Goal: Transaction & Acquisition: Purchase product/service

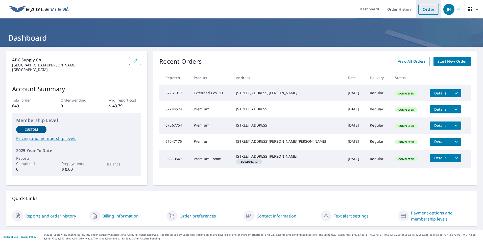
click at [427, 9] on link "Order" at bounding box center [428, 9] width 20 height 11
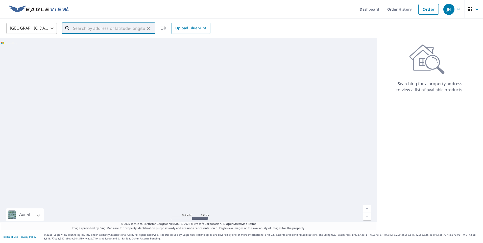
click at [86, 29] on input "text" at bounding box center [109, 28] width 72 height 14
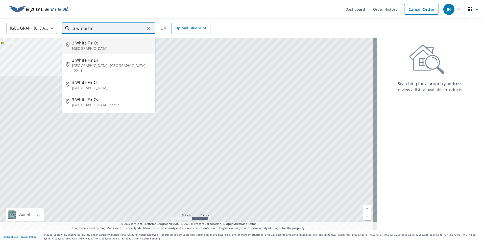
click at [89, 43] on span "3 White Fir Ct" at bounding box center [111, 43] width 79 height 6
type input "[STREET_ADDRESS]"
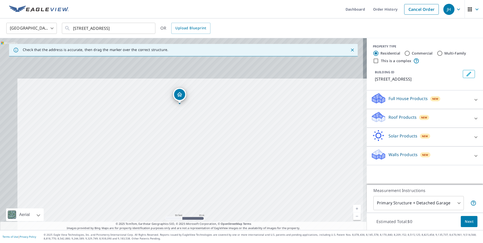
drag, startPoint x: 176, startPoint y: 130, endPoint x: 197, endPoint y: 176, distance: 51.1
click at [197, 176] on div "[STREET_ADDRESS]" at bounding box center [183, 134] width 367 height 192
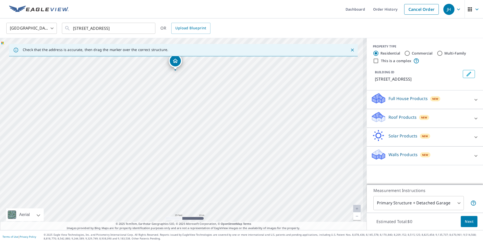
drag, startPoint x: 186, startPoint y: 140, endPoint x: 203, endPoint y: 189, distance: 51.8
click at [203, 189] on div "[STREET_ADDRESS]" at bounding box center [183, 134] width 367 height 192
click at [399, 116] on p "Roof Products" at bounding box center [403, 117] width 28 height 6
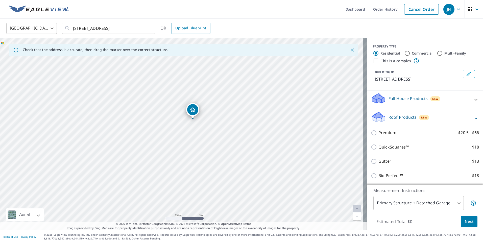
scroll to position [25, 0]
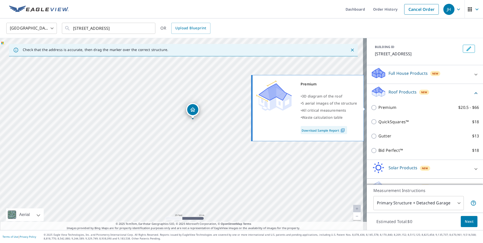
click at [371, 107] on input "Premium $20.5 - $66" at bounding box center [375, 108] width 8 height 6
checkbox input "true"
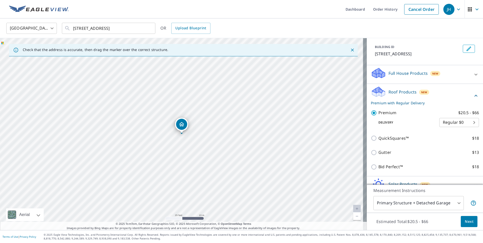
click at [465, 220] on span "Next" at bounding box center [469, 222] width 9 height 6
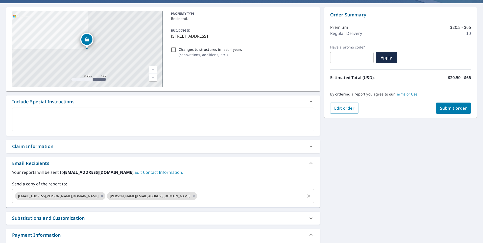
scroll to position [51, 0]
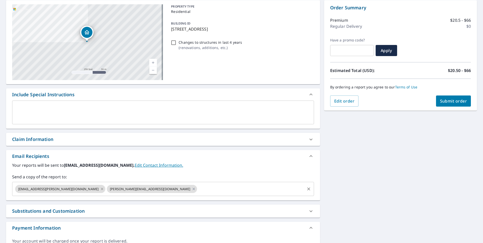
click at [100, 190] on icon at bounding box center [102, 189] width 4 height 6
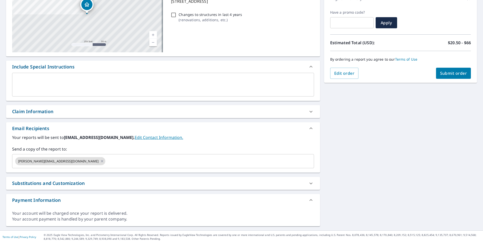
scroll to position [79, 0]
click at [445, 75] on span "Submit order" at bounding box center [453, 73] width 27 height 6
checkbox input "true"
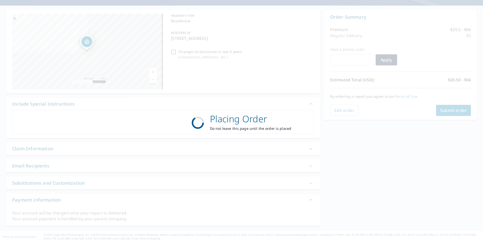
scroll to position [41, 0]
